Goal: Navigation & Orientation: Go to known website

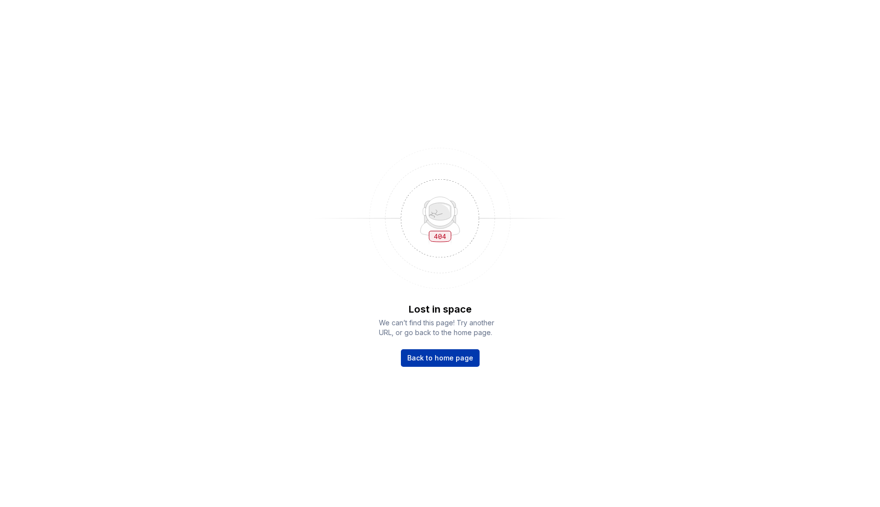
click at [429, 362] on span "Back to home page" at bounding box center [440, 358] width 66 height 10
